Goal: Task Accomplishment & Management: Manage account settings

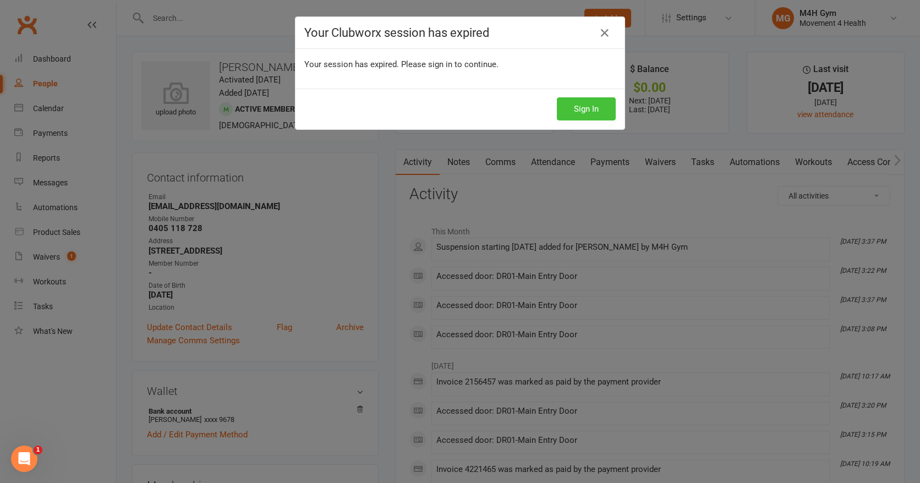
click at [563, 109] on button "Sign In" at bounding box center [586, 108] width 59 height 23
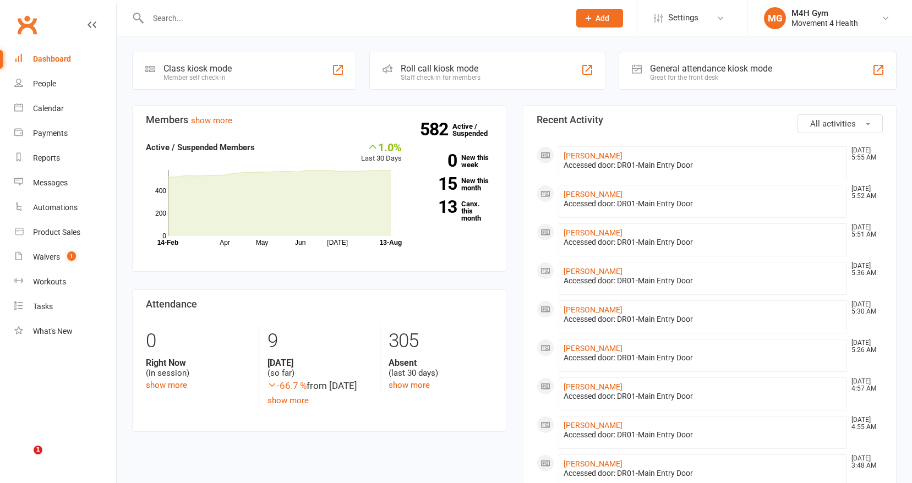
click at [163, 19] on input "text" at bounding box center [353, 17] width 417 height 15
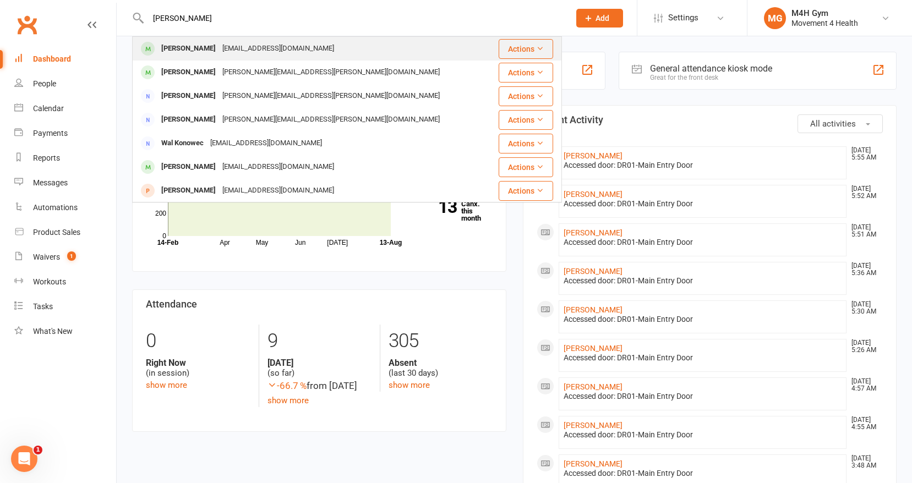
type input "[PERSON_NAME]"
click at [182, 48] on div "[PERSON_NAME]" at bounding box center [188, 49] width 61 height 16
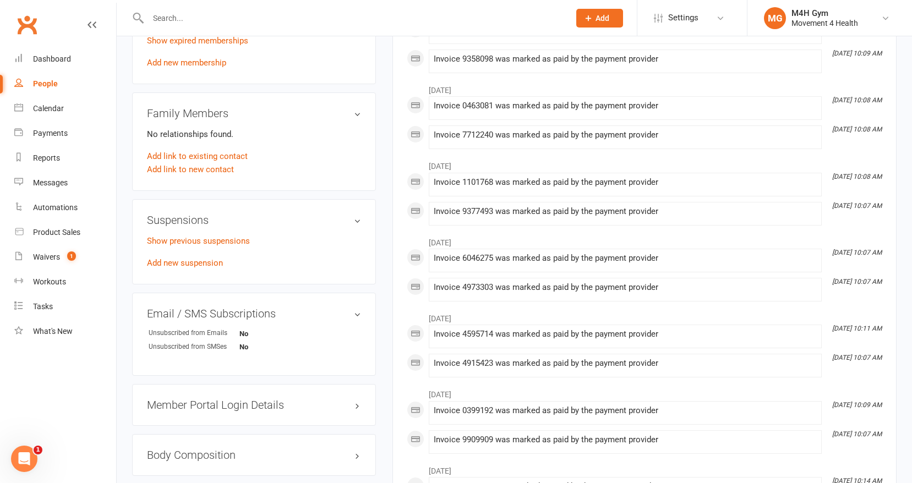
scroll to position [523, 0]
click at [210, 259] on link "Add new suspension" at bounding box center [185, 263] width 76 height 10
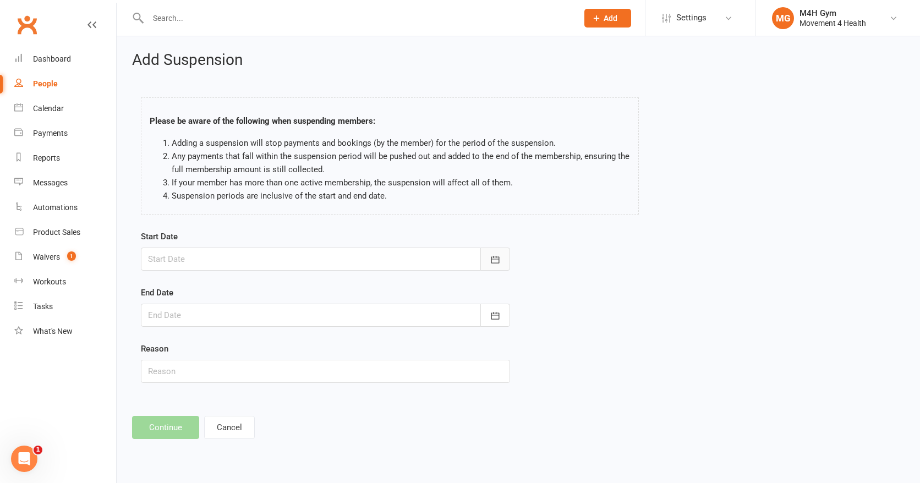
click at [496, 258] on icon "button" at bounding box center [495, 259] width 11 height 11
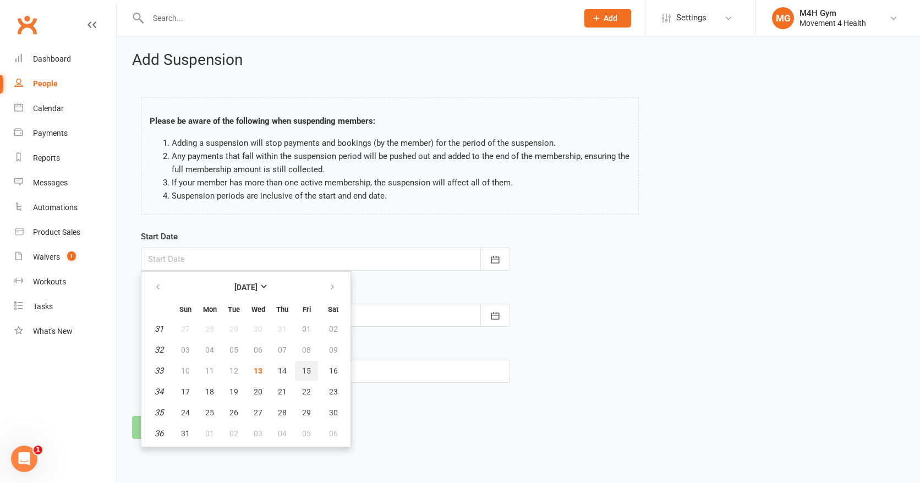
click at [307, 367] on span "15" at bounding box center [306, 371] width 9 height 9
type input "[DATE]"
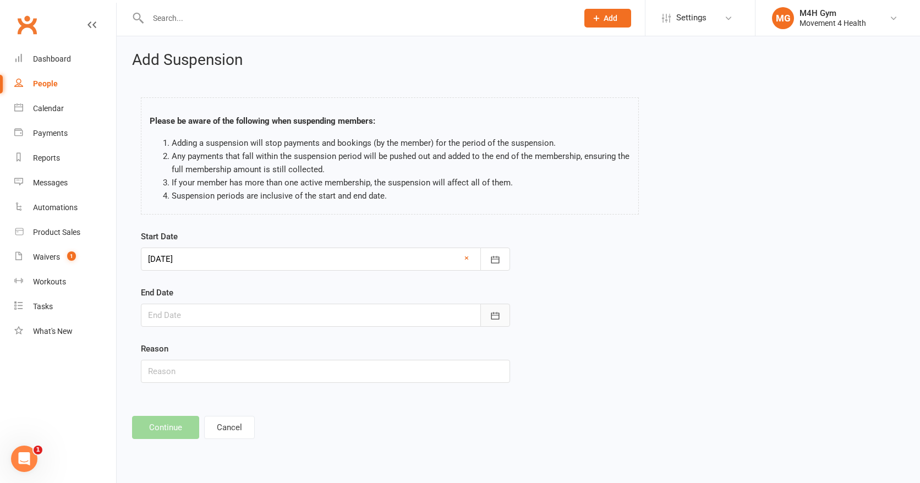
click at [494, 314] on icon "button" at bounding box center [495, 315] width 11 height 11
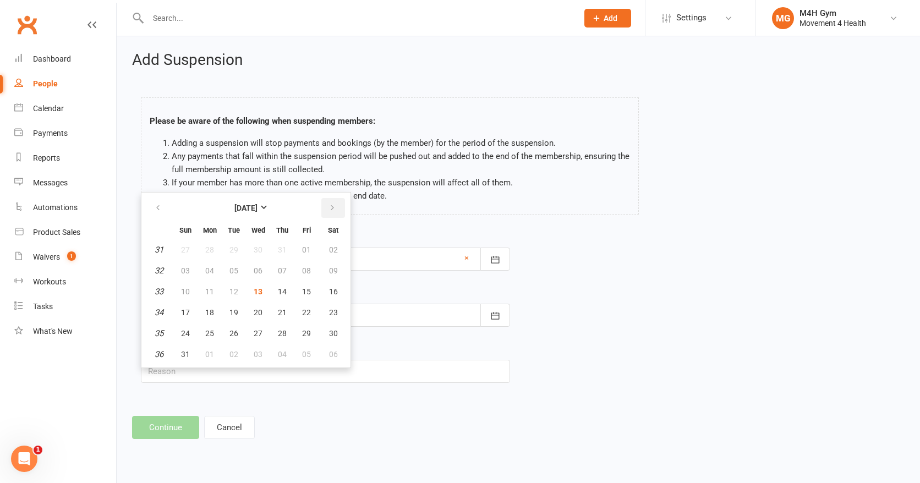
click at [330, 208] on icon "button" at bounding box center [333, 208] width 8 height 9
click at [303, 308] on span "26" at bounding box center [306, 312] width 9 height 9
type input "[DATE]"
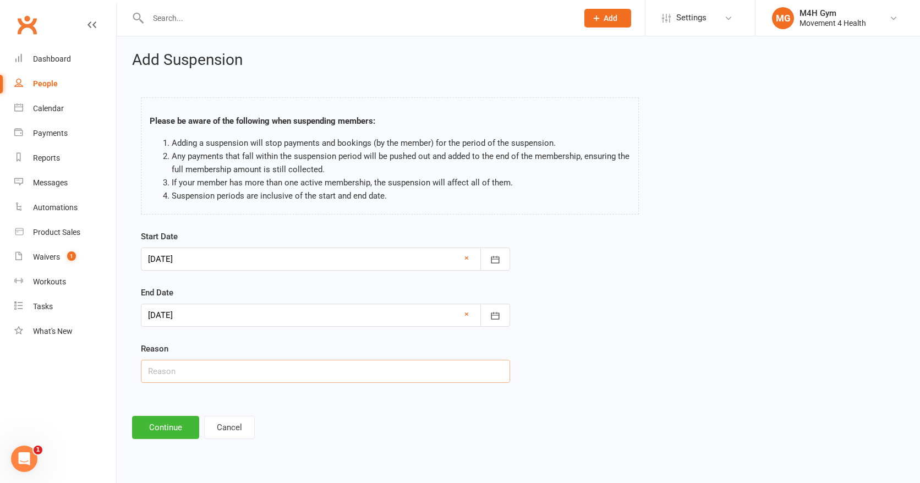
click at [190, 373] on input "text" at bounding box center [325, 371] width 369 height 23
type input "Throat op"
click at [173, 428] on button "Continue" at bounding box center [165, 427] width 67 height 23
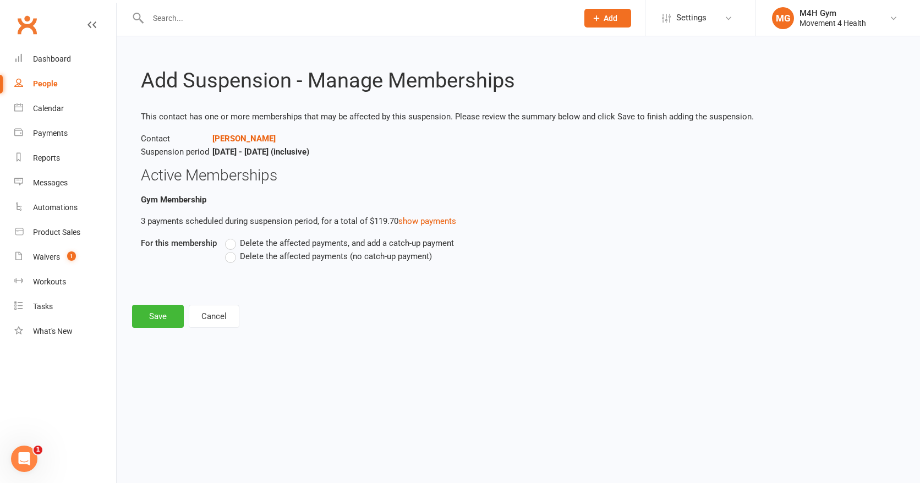
click at [230, 259] on label "Delete the affected payments (no catch-up payment)" at bounding box center [328, 256] width 207 height 13
click at [230, 250] on input "Delete the affected payments (no catch-up payment)" at bounding box center [228, 250] width 7 height 0
click at [152, 316] on button "Save" at bounding box center [158, 316] width 52 height 23
